Goal: Use online tool/utility: Use online tool/utility

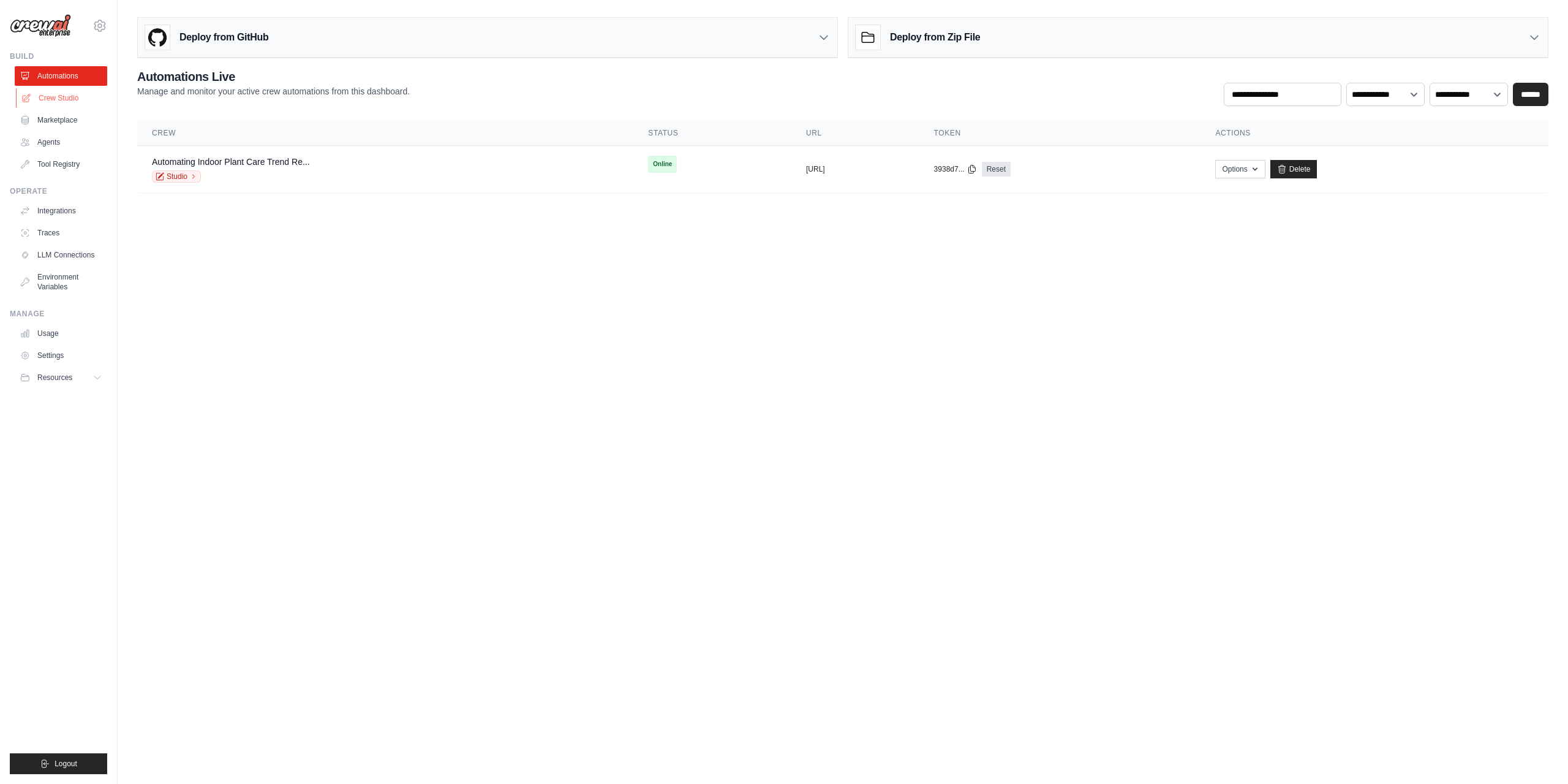
click at [51, 102] on link "Crew Studio" at bounding box center [62, 98] width 93 height 20
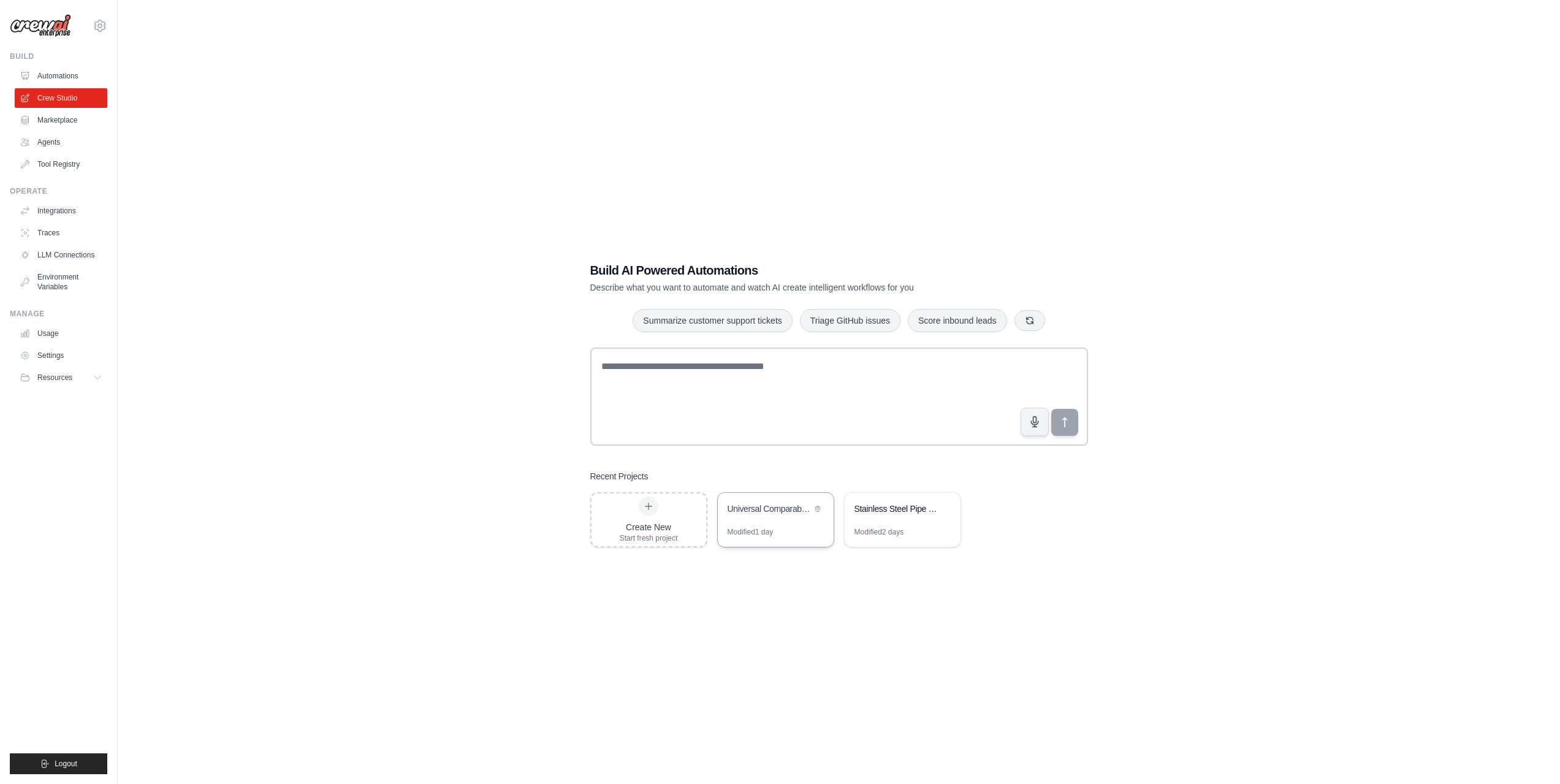
click at [757, 515] on div "Universal Comparable Company Analysis (Min 4 Public)" at bounding box center [770, 510] width 84 height 15
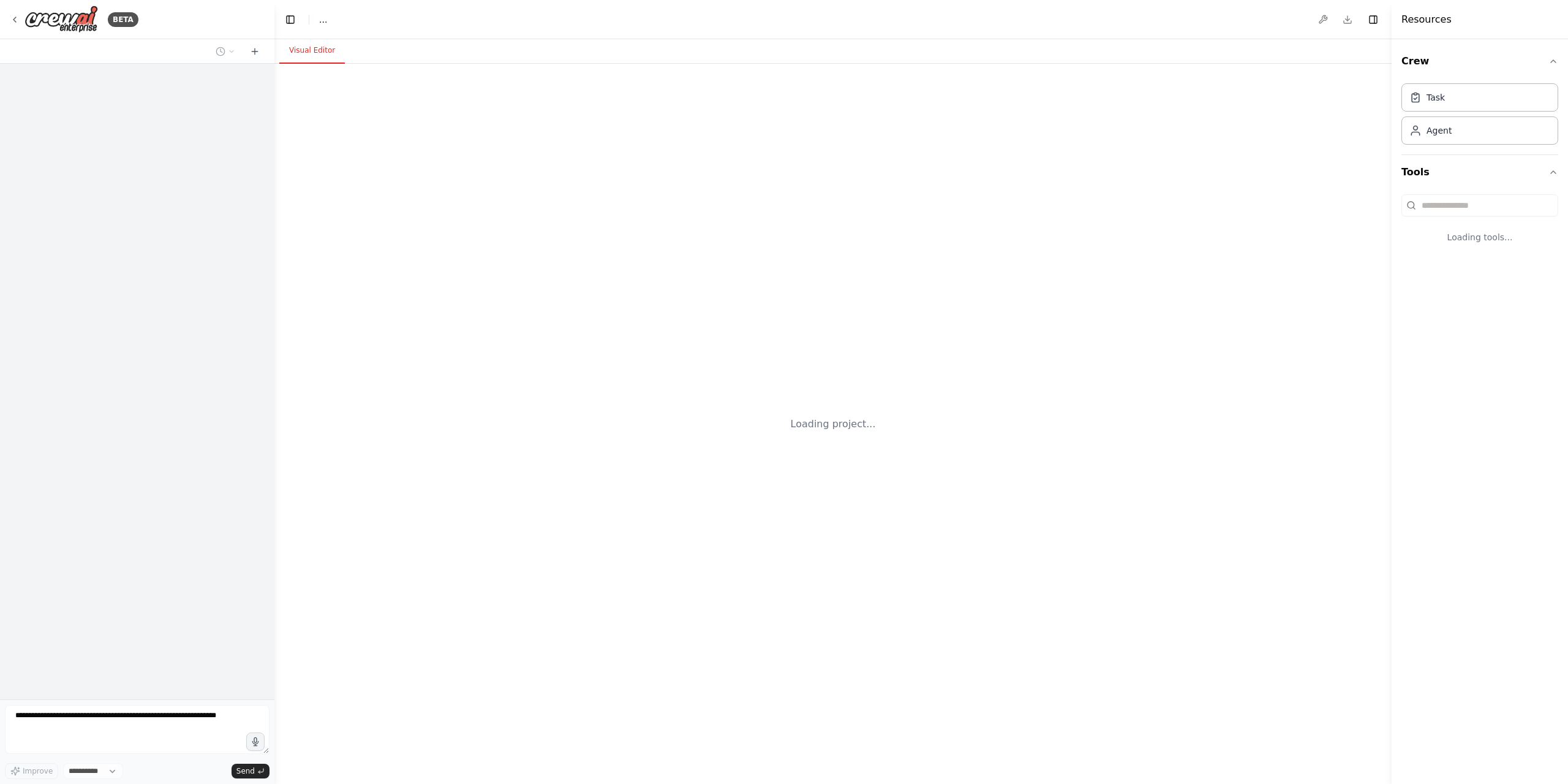
select select "****"
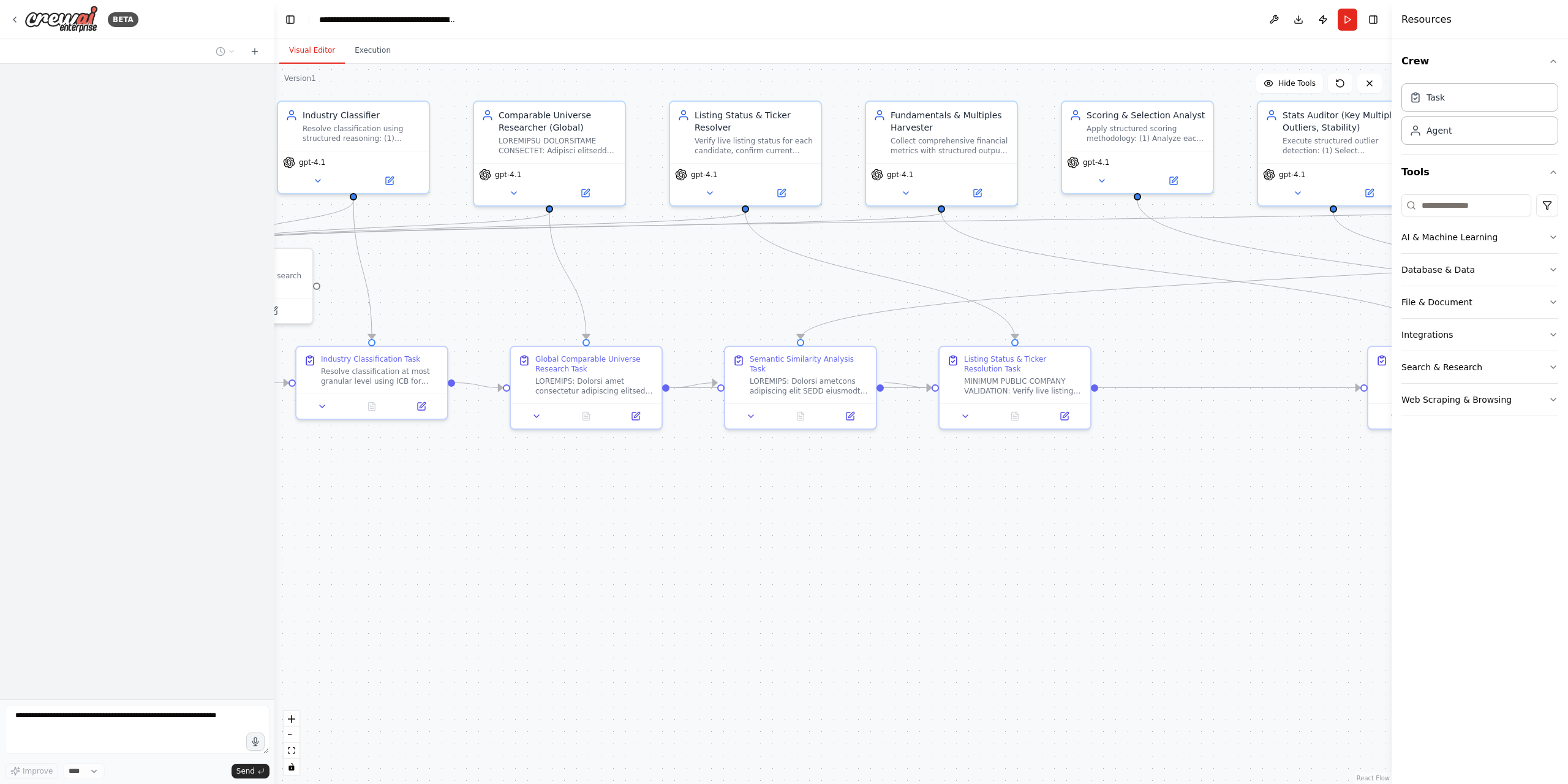
drag, startPoint x: 899, startPoint y: 621, endPoint x: 808, endPoint y: 583, distance: 98.6
click at [623, 591] on div ".deletable-edge-delete-btn { width: 20px; height: 20px; border: 0px solid #ffff…" at bounding box center [833, 424] width 1118 height 720
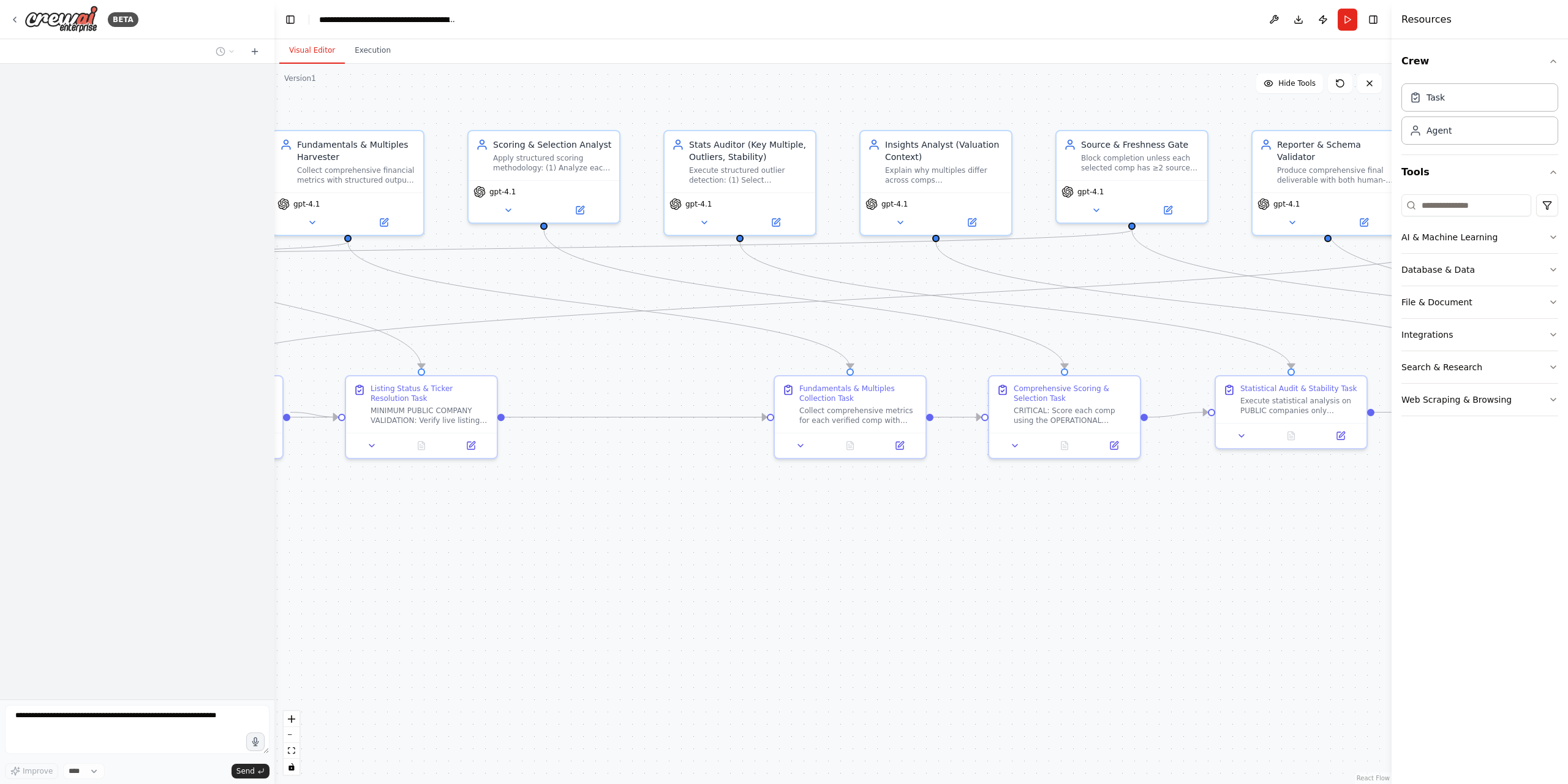
drag, startPoint x: 1165, startPoint y: 574, endPoint x: 551, endPoint y: 601, distance: 614.6
click at [552, 601] on div ".deletable-edge-delete-btn { width: 20px; height: 20px; border: 0px solid #ffff…" at bounding box center [833, 424] width 1118 height 720
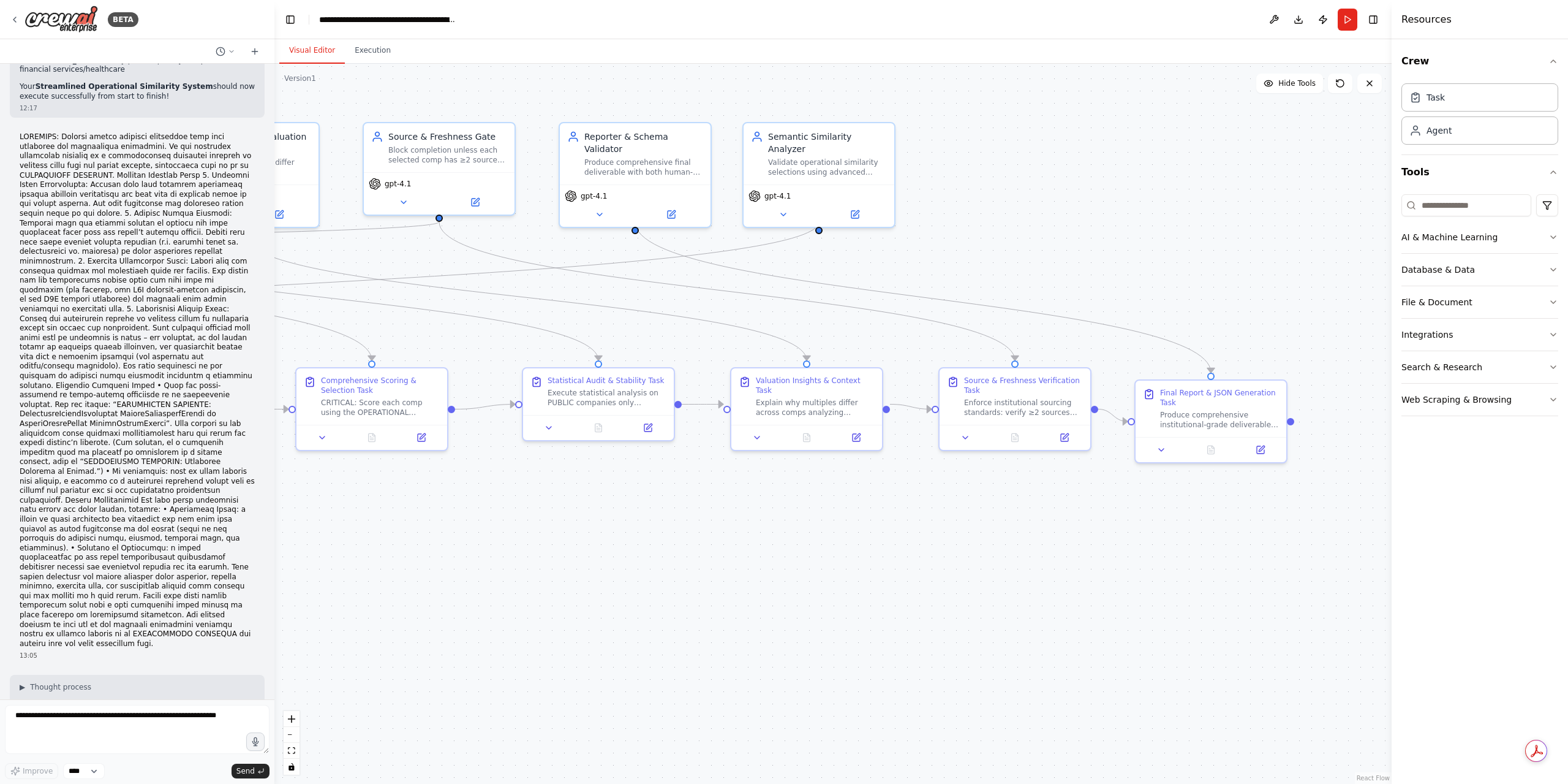
scroll to position [37725, 0]
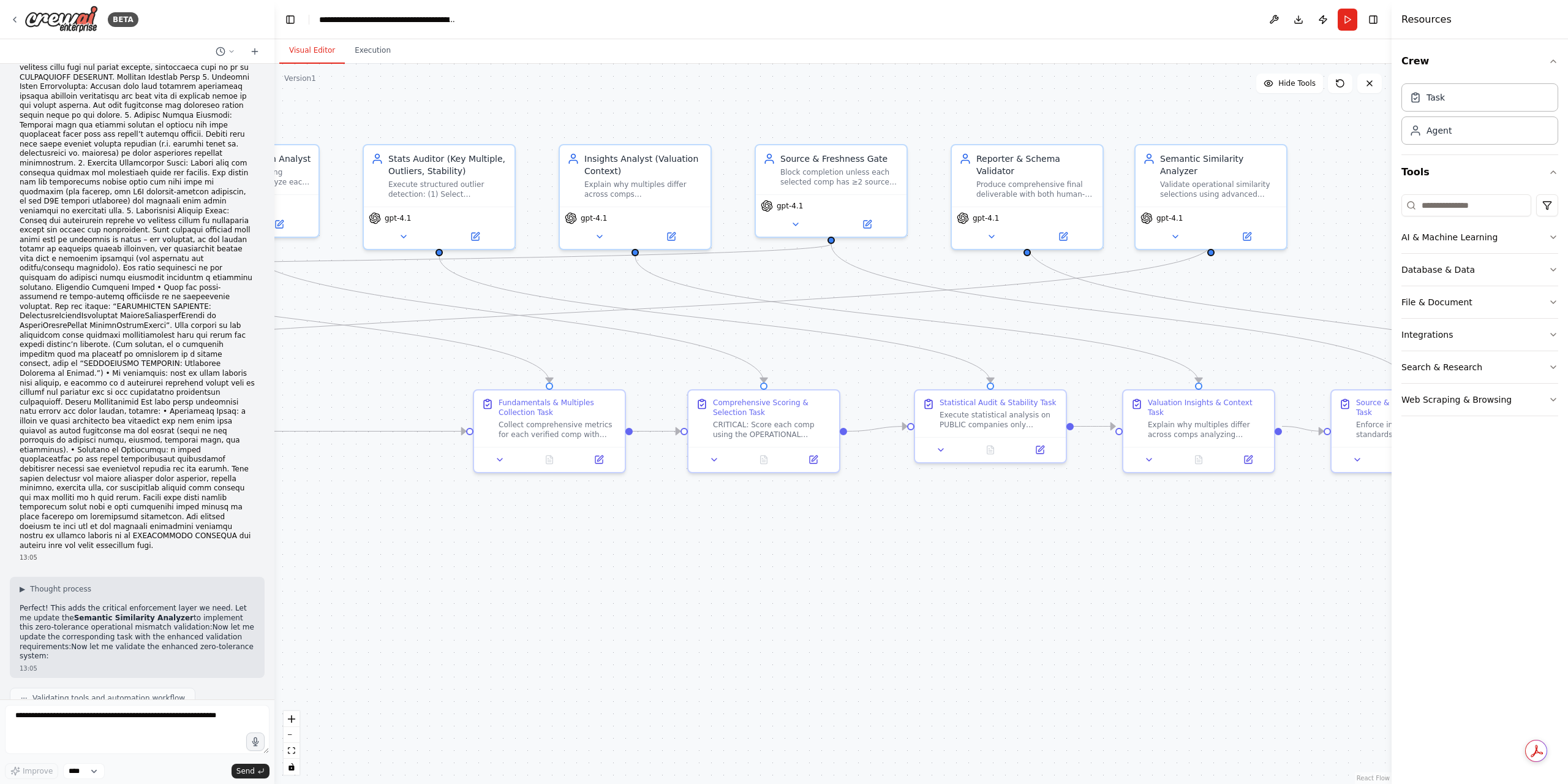
drag, startPoint x: 1122, startPoint y: 583, endPoint x: 961, endPoint y: 613, distance: 163.8
click at [961, 613] on div ".deletable-edge-delete-btn { width: 20px; height: 20px; border: 0px solid #ffff…" at bounding box center [833, 424] width 1118 height 720
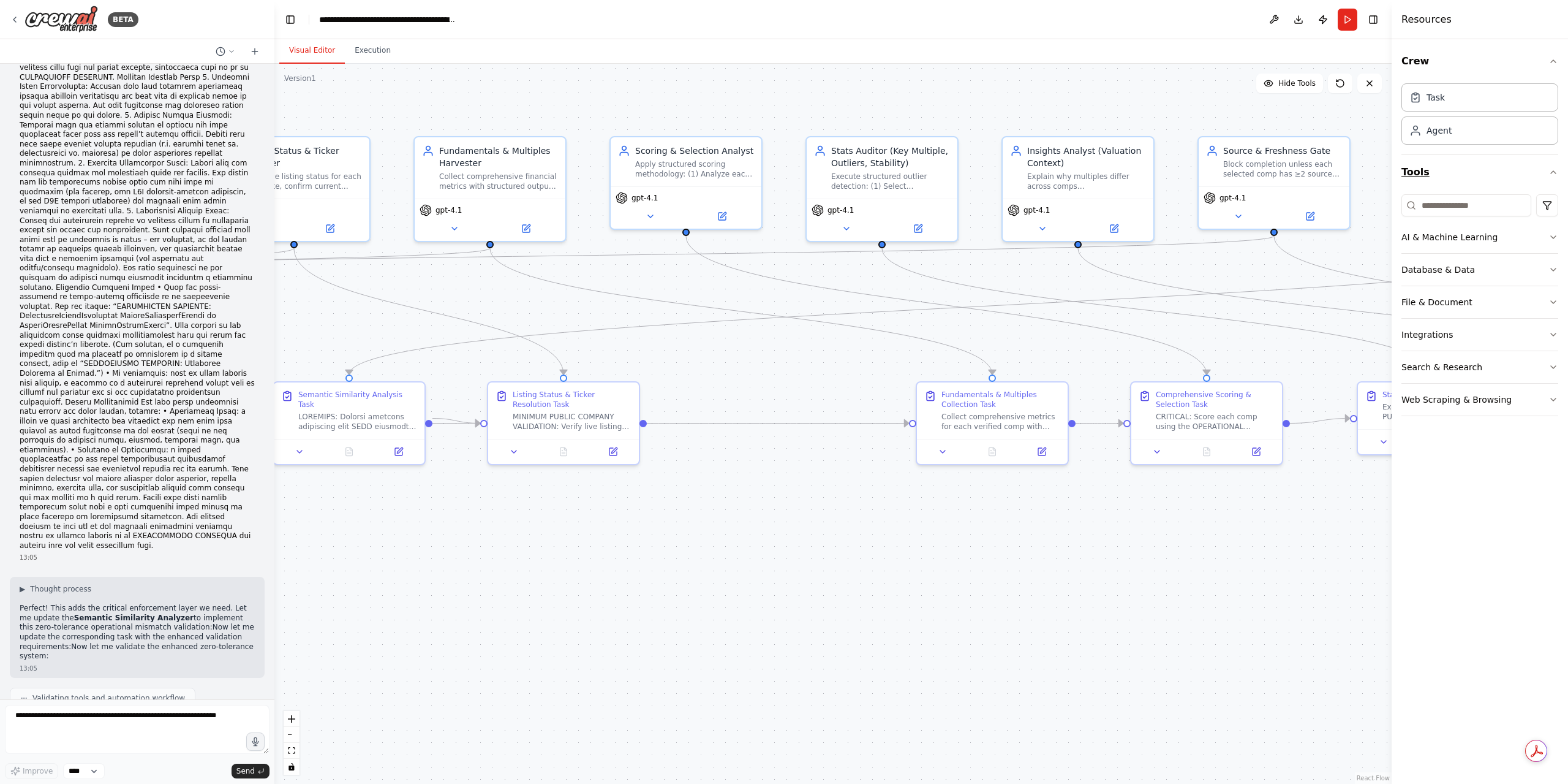
drag, startPoint x: 815, startPoint y: 593, endPoint x: 1501, endPoint y: 167, distance: 807.5
click at [1068, 585] on div ".deletable-edge-delete-btn { width: 20px; height: 20px; border: 0px solid #ffff…" at bounding box center [833, 424] width 1118 height 720
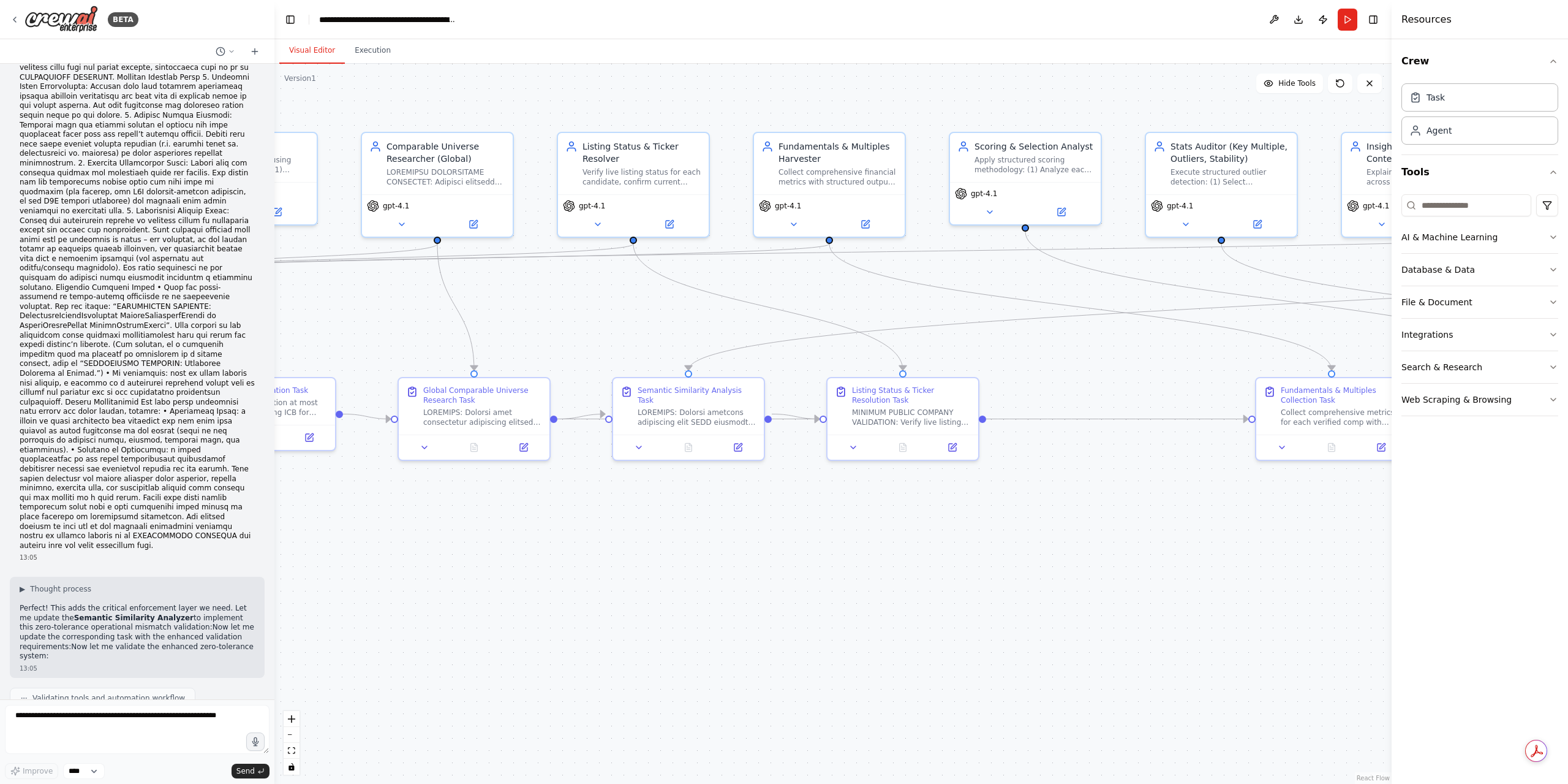
drag, startPoint x: 542, startPoint y: 584, endPoint x: 885, endPoint y: 580, distance: 343.0
click at [885, 580] on div ".deletable-edge-delete-btn { width: 20px; height: 20px; border: 0px solid #ffff…" at bounding box center [833, 424] width 1118 height 720
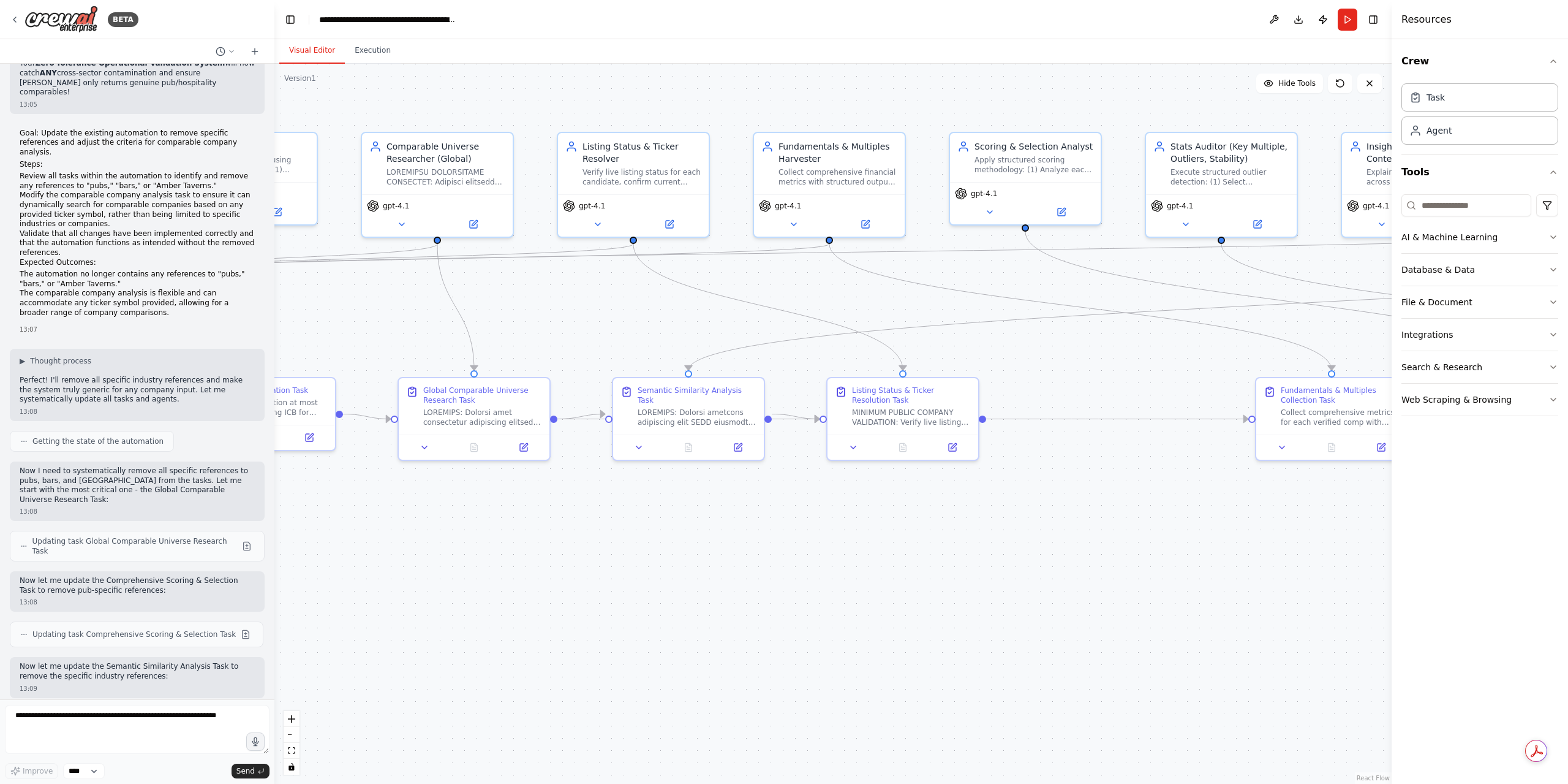
scroll to position [39367, 0]
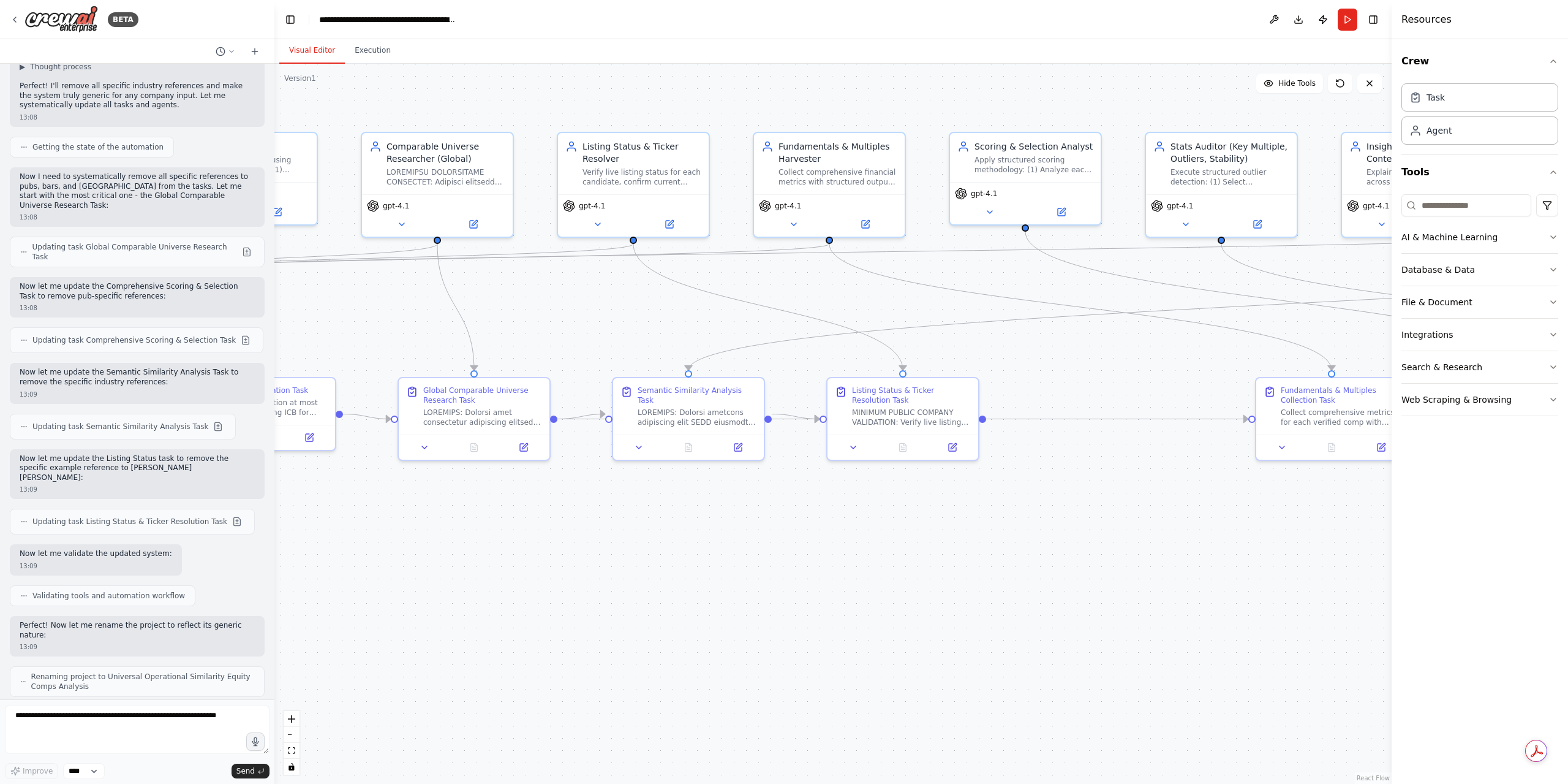
drag, startPoint x: 145, startPoint y: 557, endPoint x: 152, endPoint y: 755, distance: 198.1
click at [215, 728] on textarea at bounding box center [137, 729] width 264 height 49
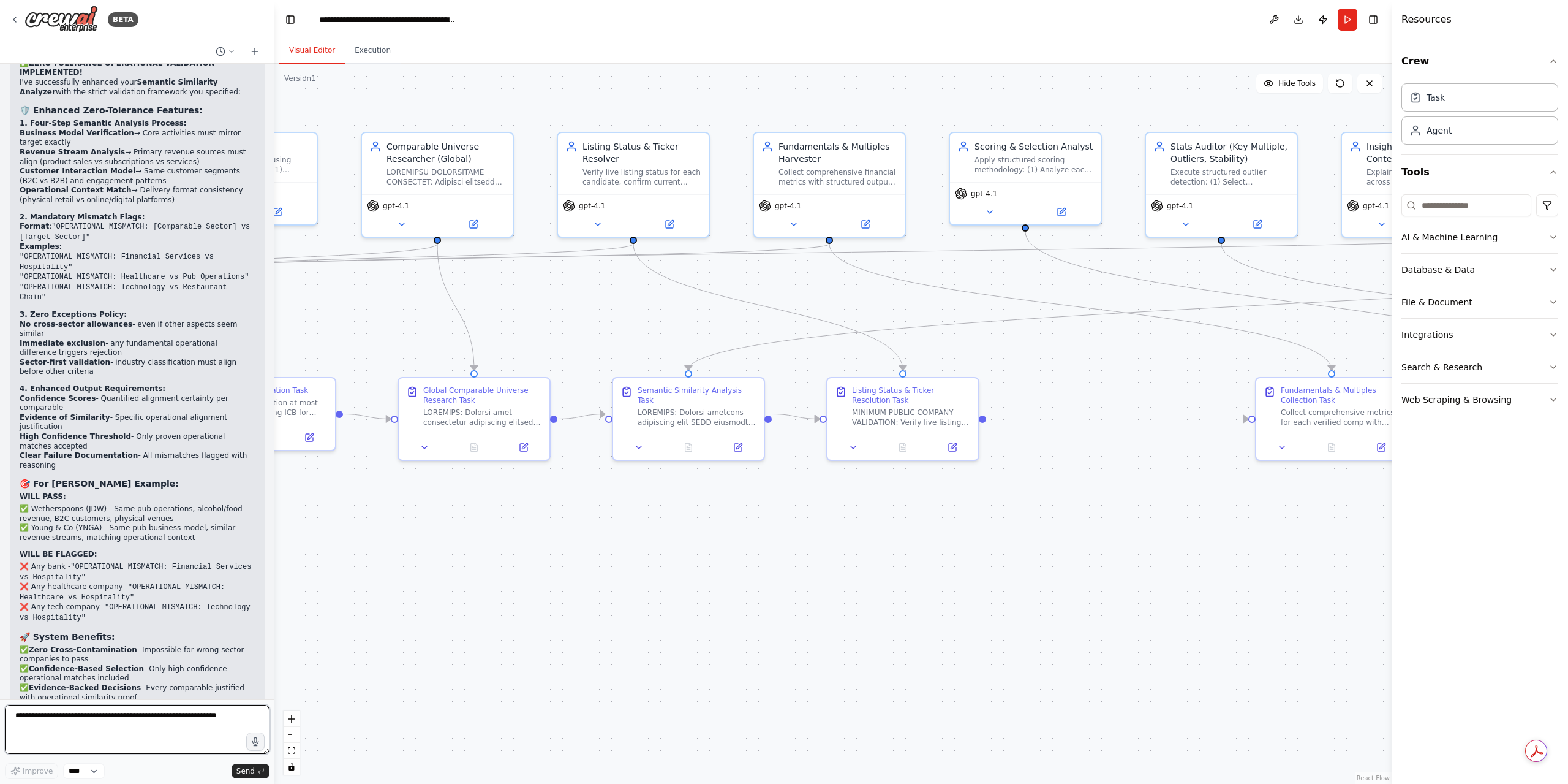
scroll to position [38387, 0]
drag, startPoint x: 201, startPoint y: 366, endPoint x: 20, endPoint y: 346, distance: 182.1
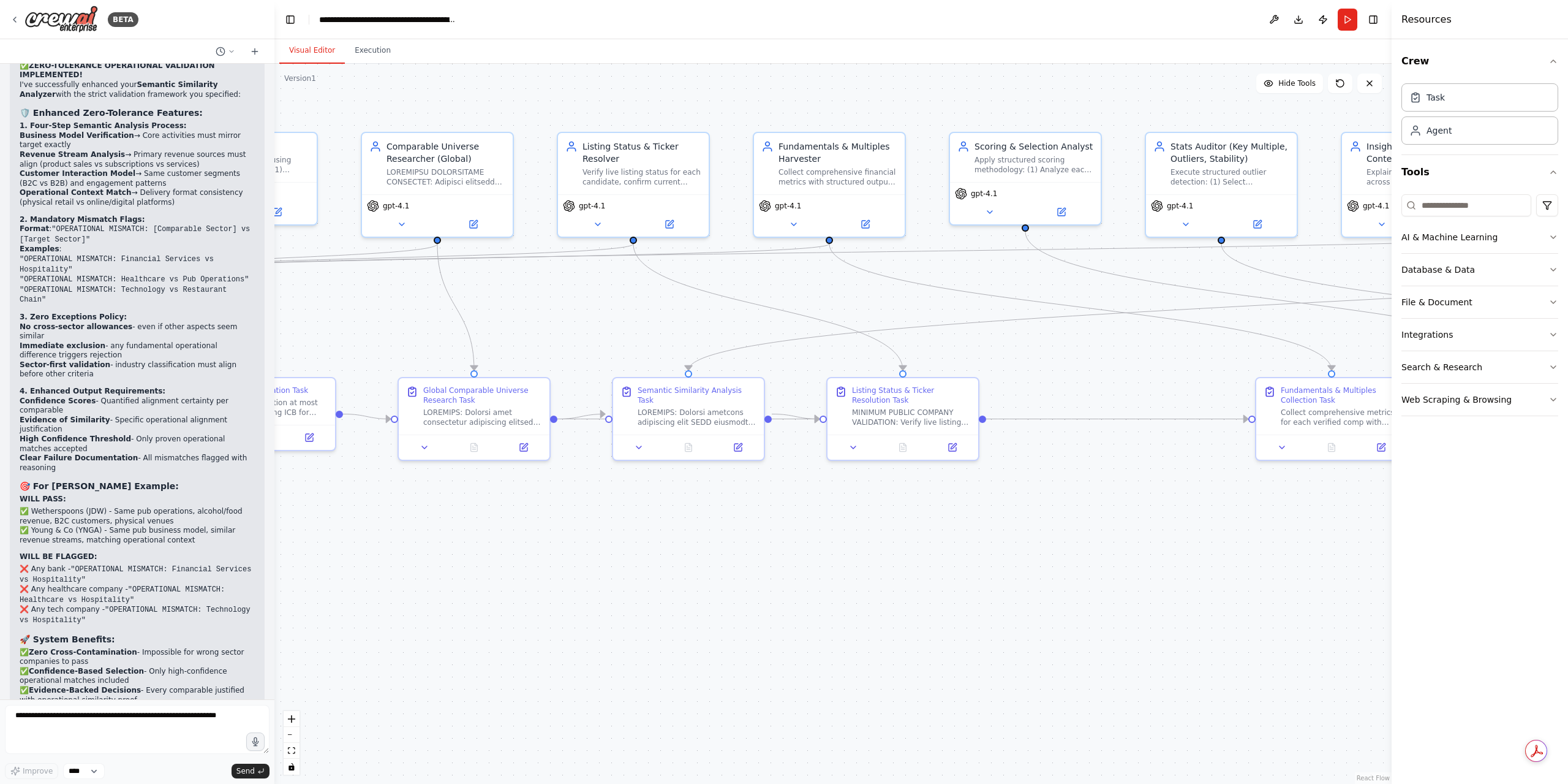
copy p "Perfect! I'll update the automation to ensure a minimum of 4 public companies i…"
click at [123, 717] on textarea at bounding box center [137, 729] width 264 height 49
type textarea "*"
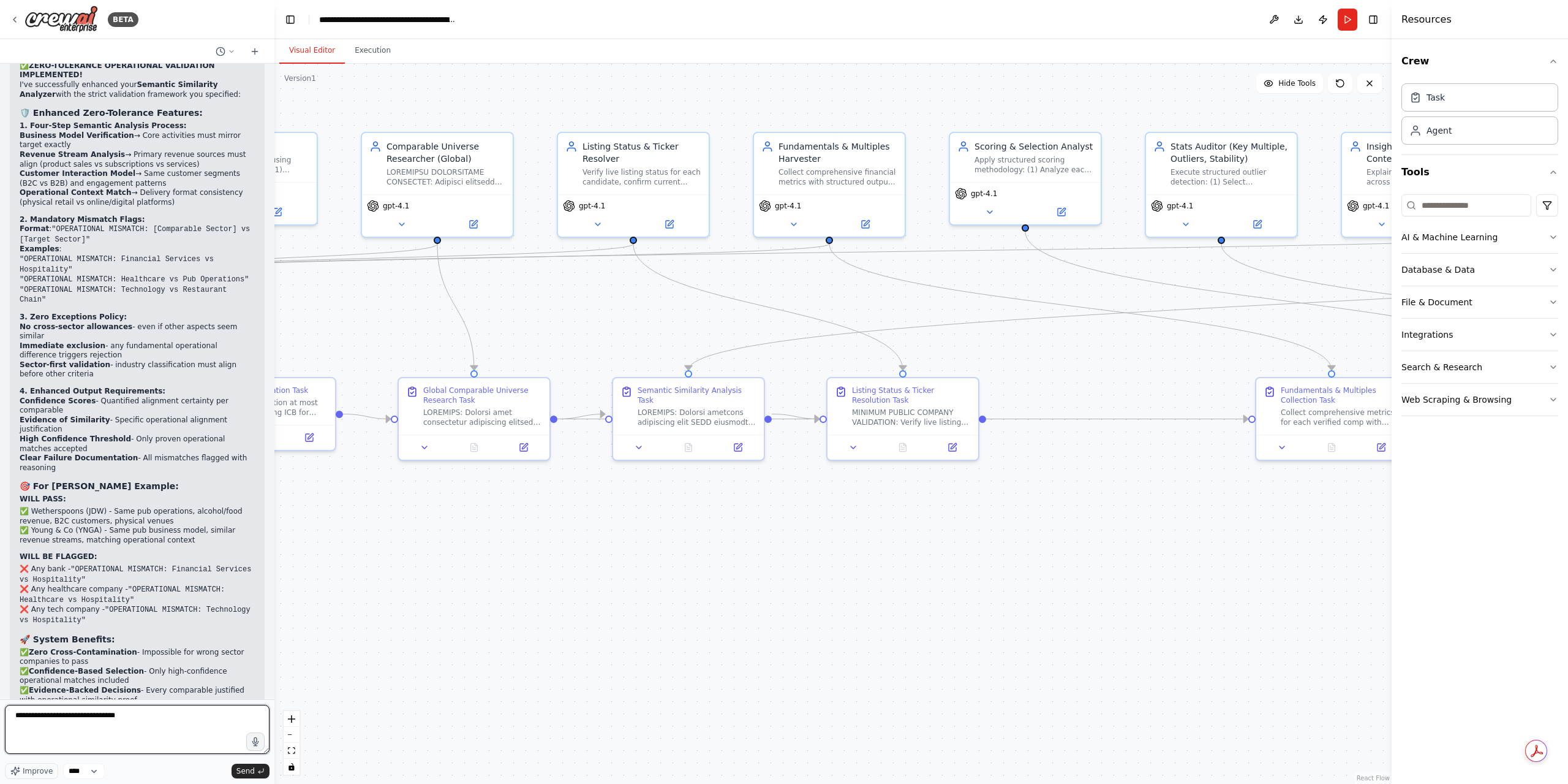
paste textarea "**********"
click at [162, 698] on div "Mission: Given an input company {company_input} (name and, if available, ticker…" at bounding box center [137, 382] width 274 height 636
click at [162, 708] on textarea "**********" at bounding box center [137, 729] width 264 height 49
type textarea "**********"
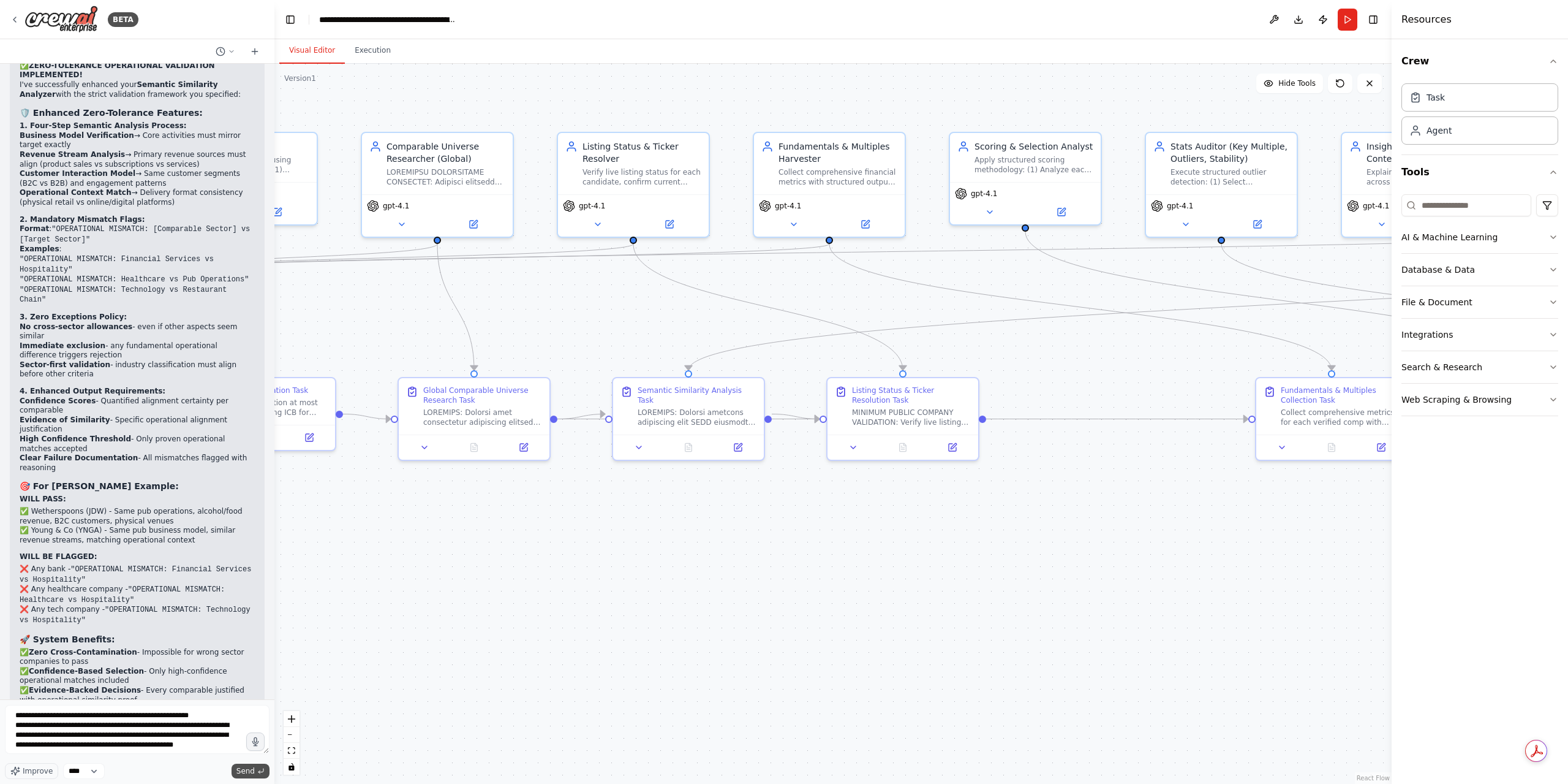
click at [249, 772] on span "Send" at bounding box center [246, 771] width 18 height 10
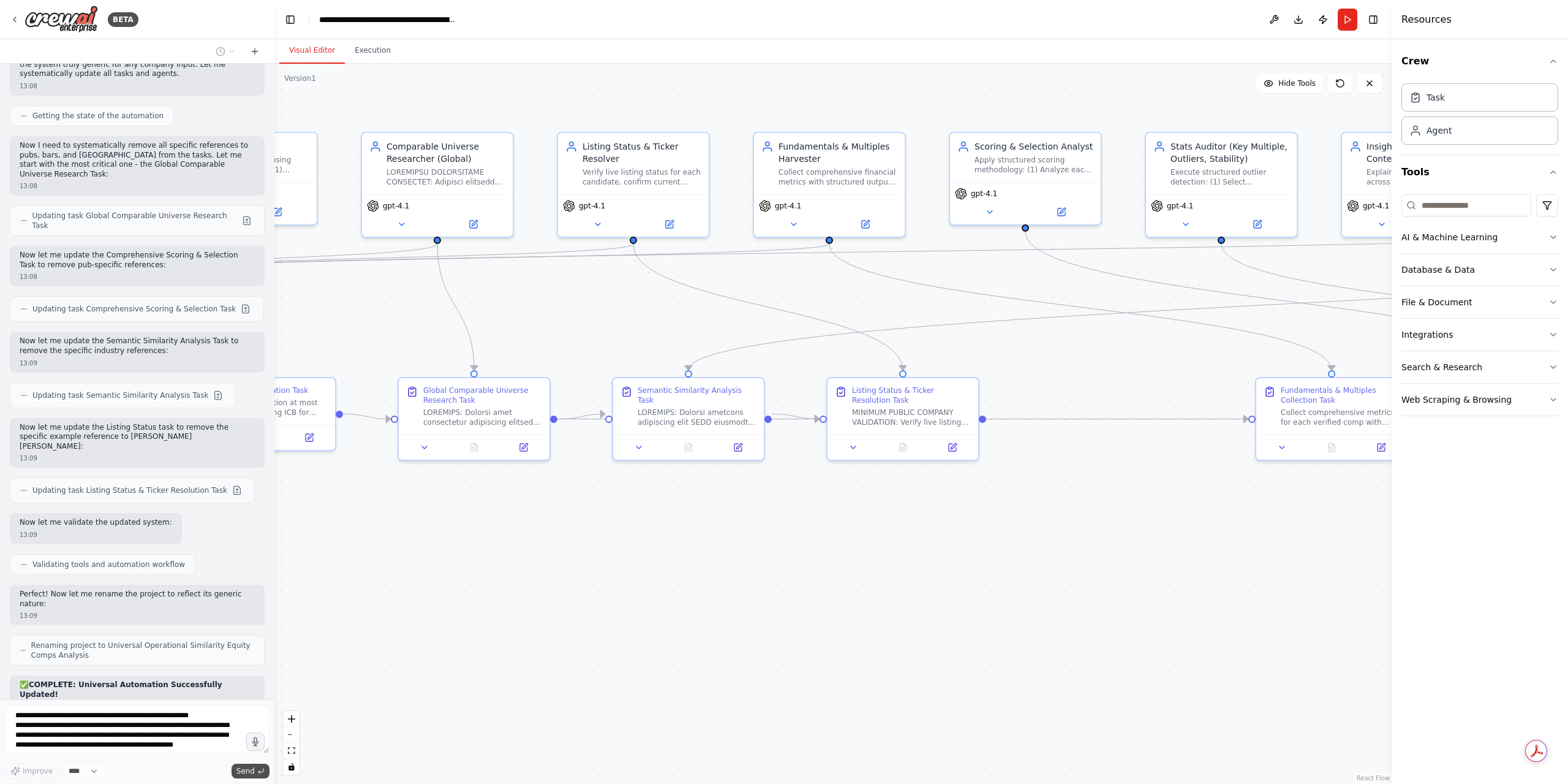
scroll to position [39468, 0]
